Goal: Task Accomplishment & Management: Manage account settings

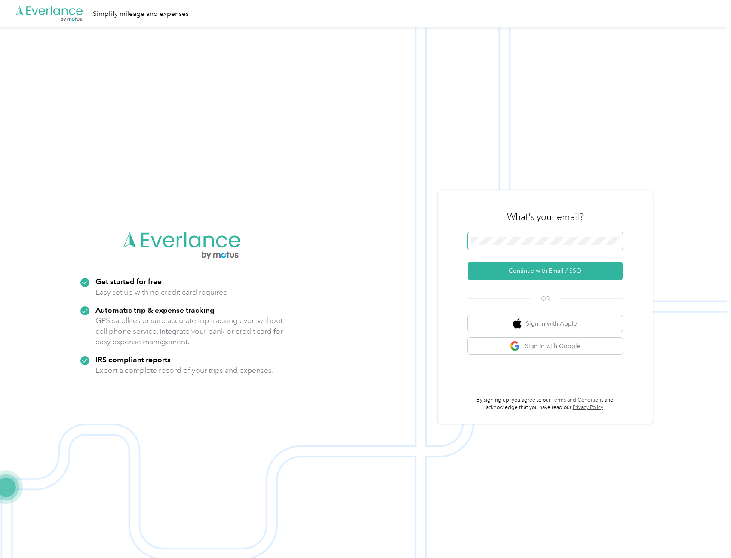
click at [574, 248] on span at bounding box center [545, 241] width 155 height 18
click at [555, 272] on button "Continue with Email / SSO" at bounding box center [545, 271] width 155 height 18
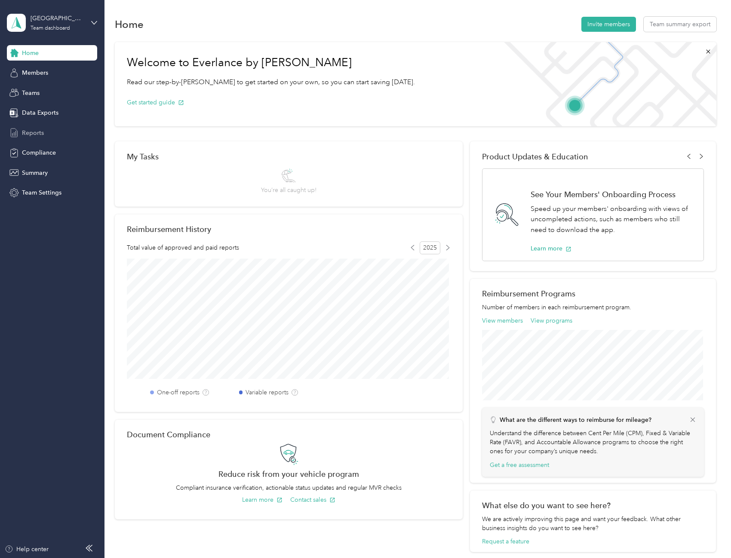
click at [33, 135] on span "Reports" at bounding box center [33, 132] width 22 height 9
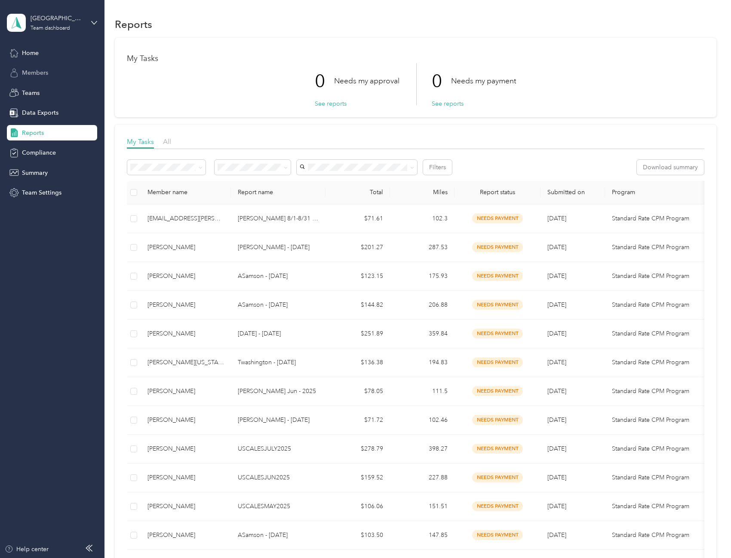
click at [43, 76] on span "Members" at bounding box center [35, 72] width 26 height 9
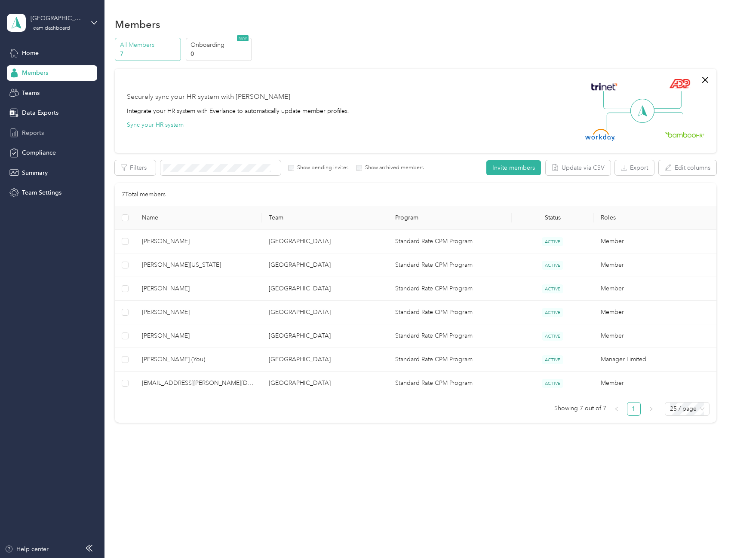
click at [34, 135] on span "Reports" at bounding box center [33, 132] width 22 height 9
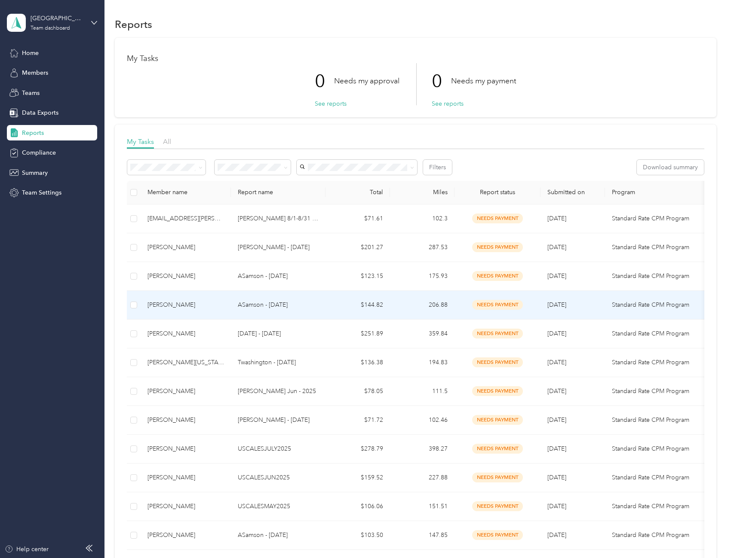
click at [303, 303] on p "ASamson - July 2025" at bounding box center [278, 304] width 81 height 9
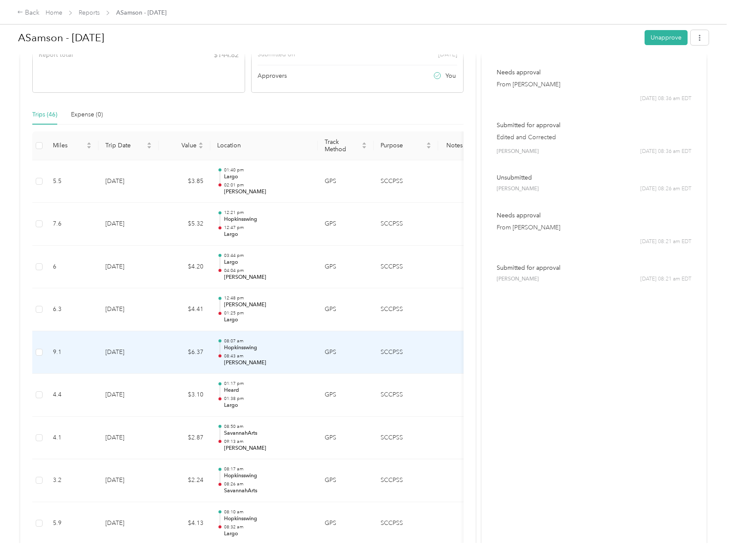
scroll to position [129, 0]
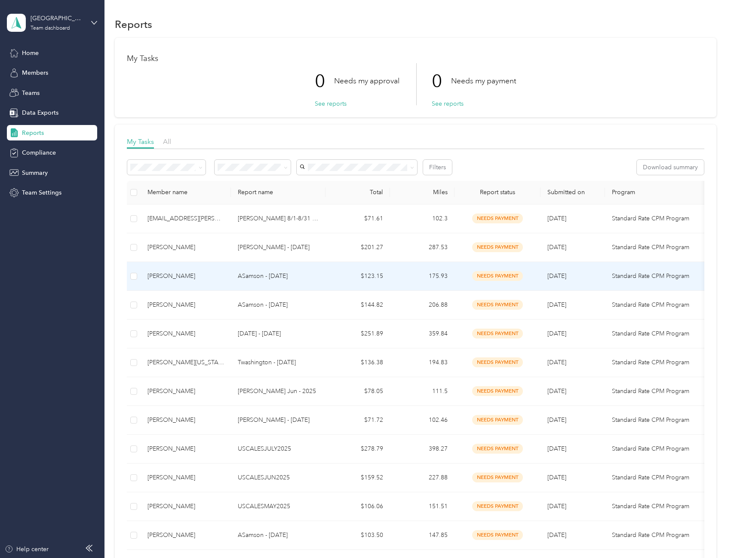
click at [331, 280] on td "$123.15" at bounding box center [357, 276] width 64 height 29
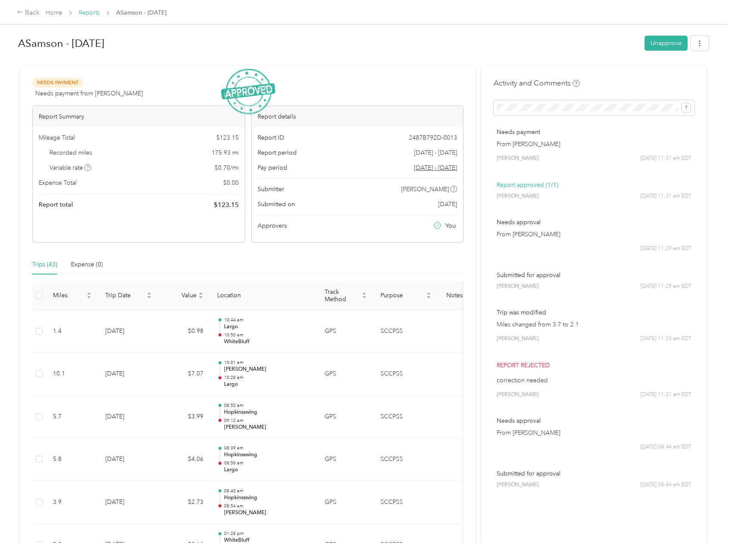
click at [98, 15] on link "Reports" at bounding box center [89, 12] width 21 height 7
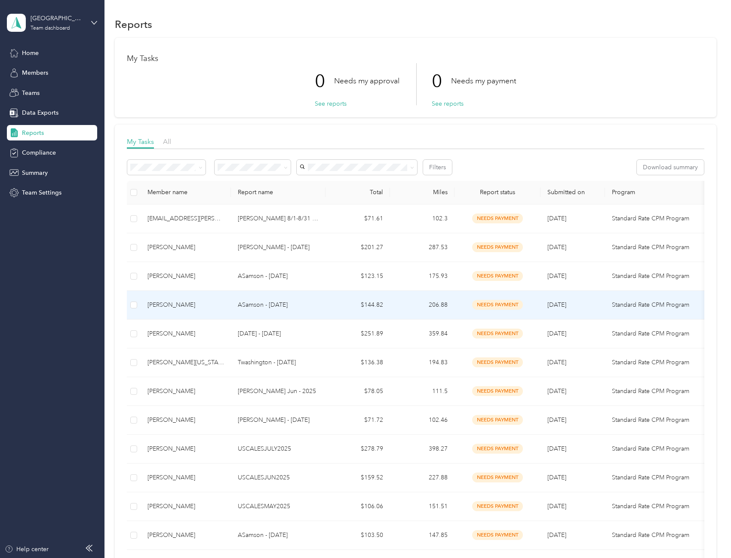
click at [297, 303] on p "ASamson - July 2025" at bounding box center [278, 304] width 81 height 9
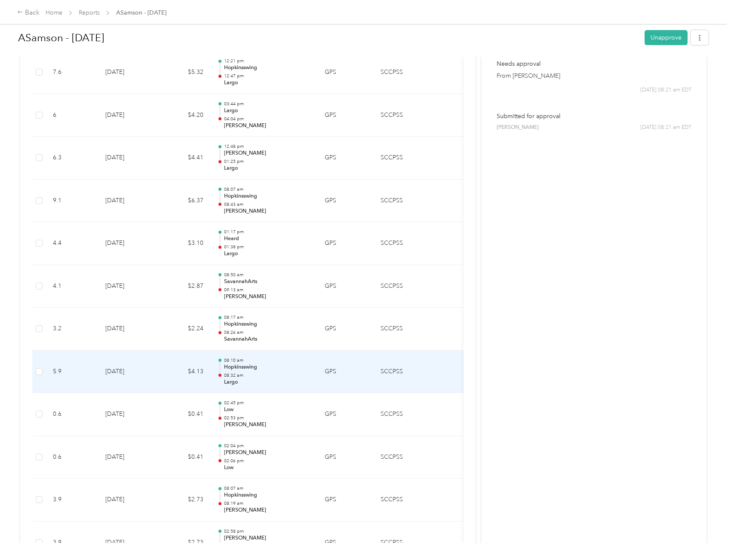
scroll to position [301, 0]
